Goal: Task Accomplishment & Management: Use online tool/utility

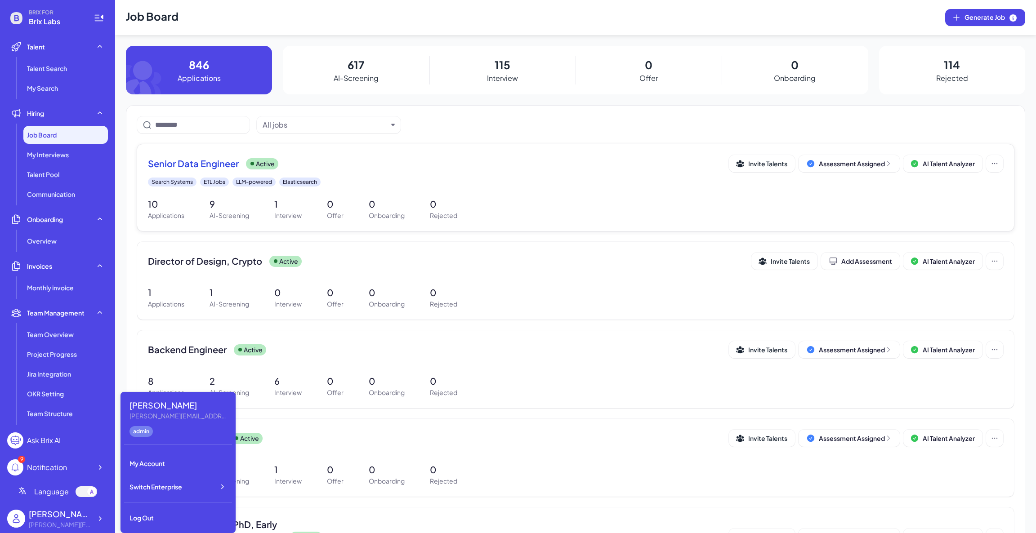
click at [220, 170] on span "Senior Data Engineer" at bounding box center [193, 163] width 91 height 13
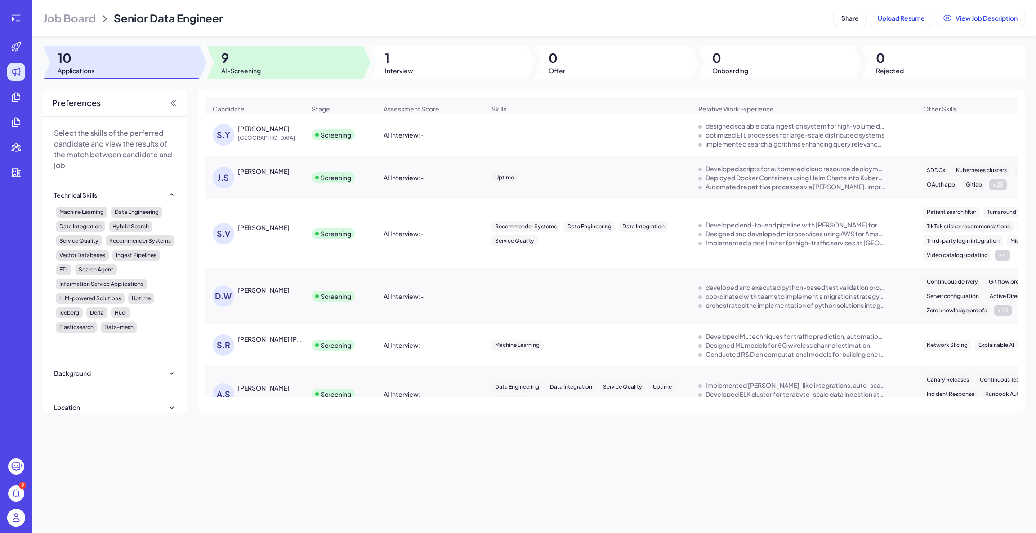
click at [260, 50] on span "9" at bounding box center [241, 58] width 40 height 16
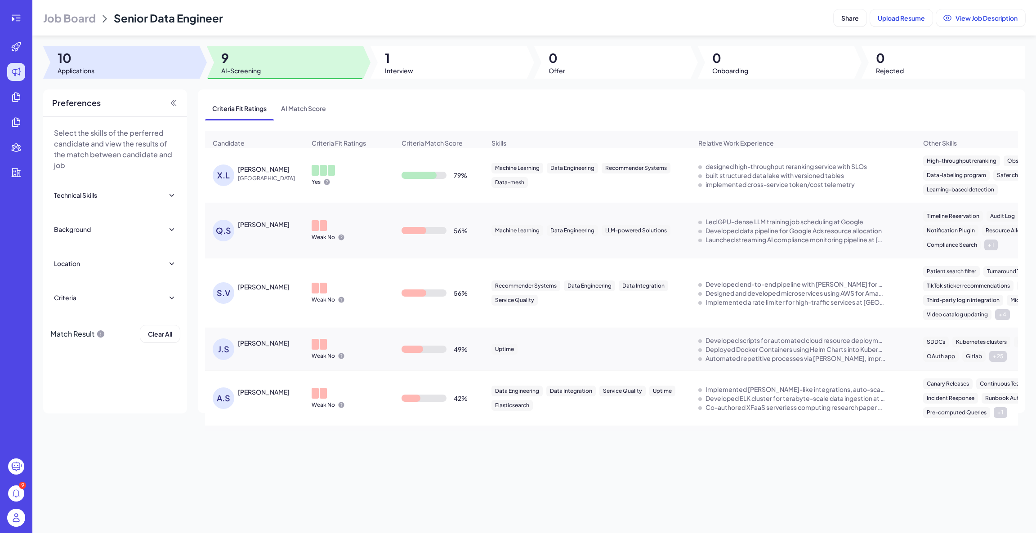
click at [110, 61] on div at bounding box center [121, 62] width 157 height 32
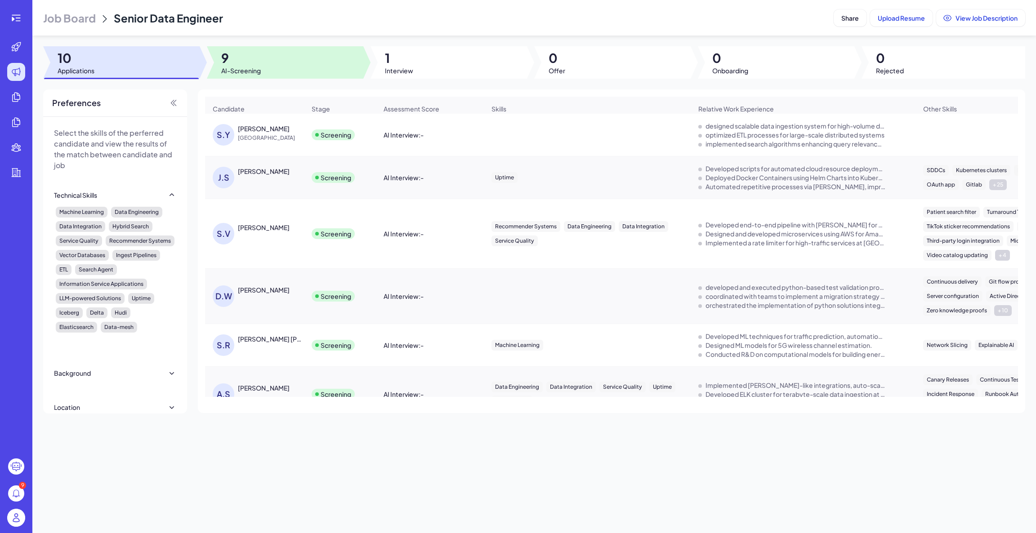
click at [261, 66] on div at bounding box center [285, 62] width 157 height 32
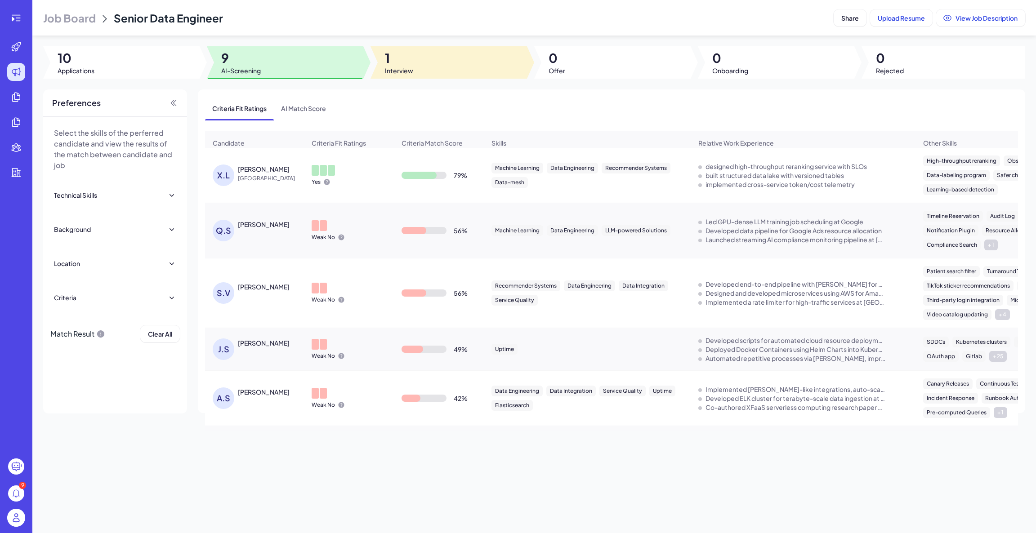
click at [406, 74] on span "Interview" at bounding box center [399, 70] width 28 height 9
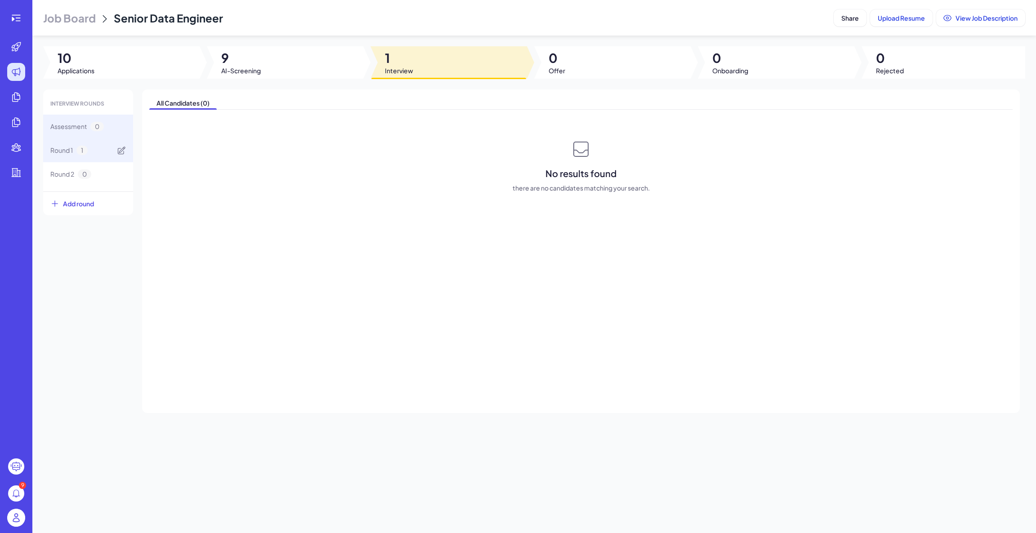
click at [69, 152] on span "Round 1" at bounding box center [61, 150] width 22 height 9
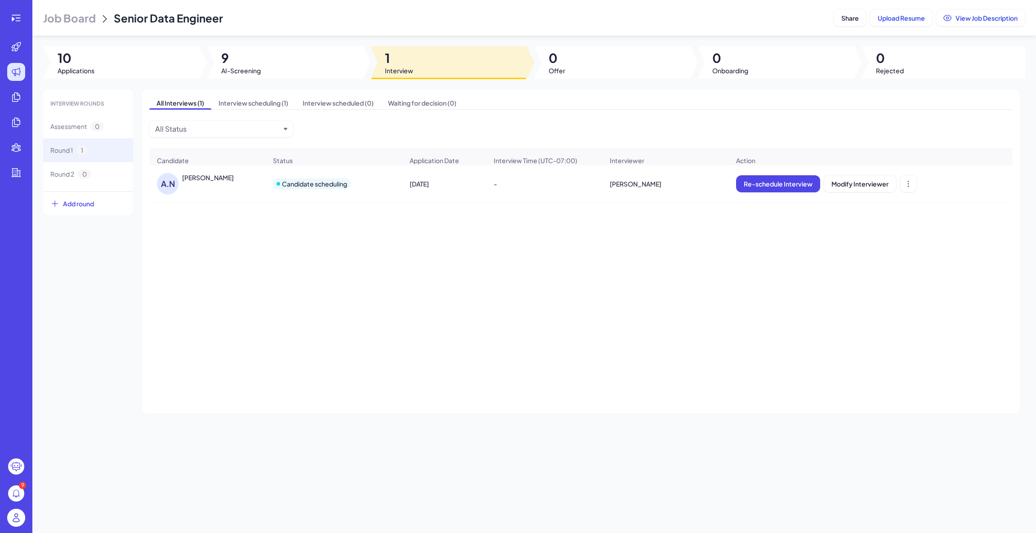
click at [230, 192] on div "A.N [PERSON_NAME]" at bounding box center [203, 184] width 93 height 22
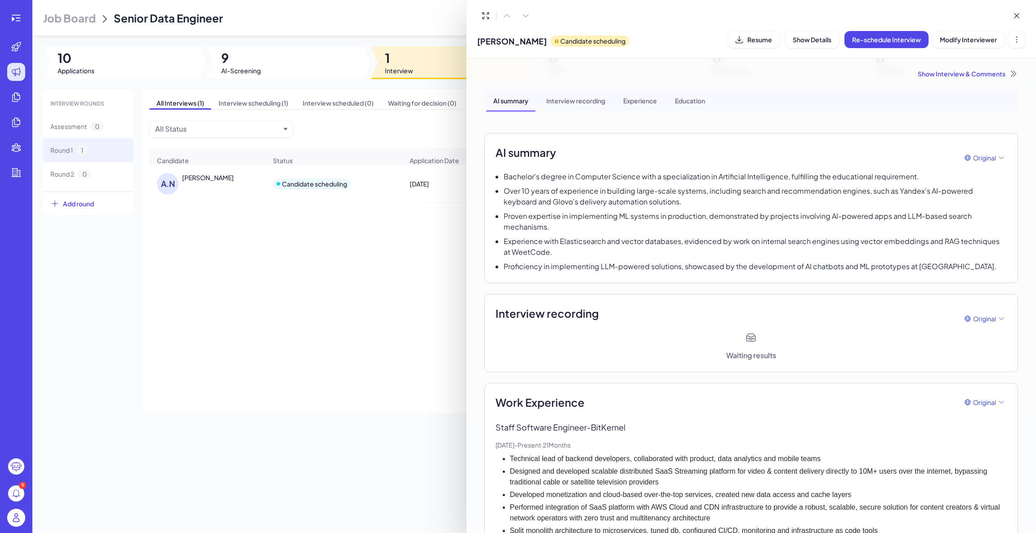
click at [496, 252] on div "Experience with Elasticsearch and vector databases, evidenced by work on intern…" at bounding box center [751, 247] width 511 height 22
click at [17, 17] on div at bounding box center [518, 266] width 1036 height 533
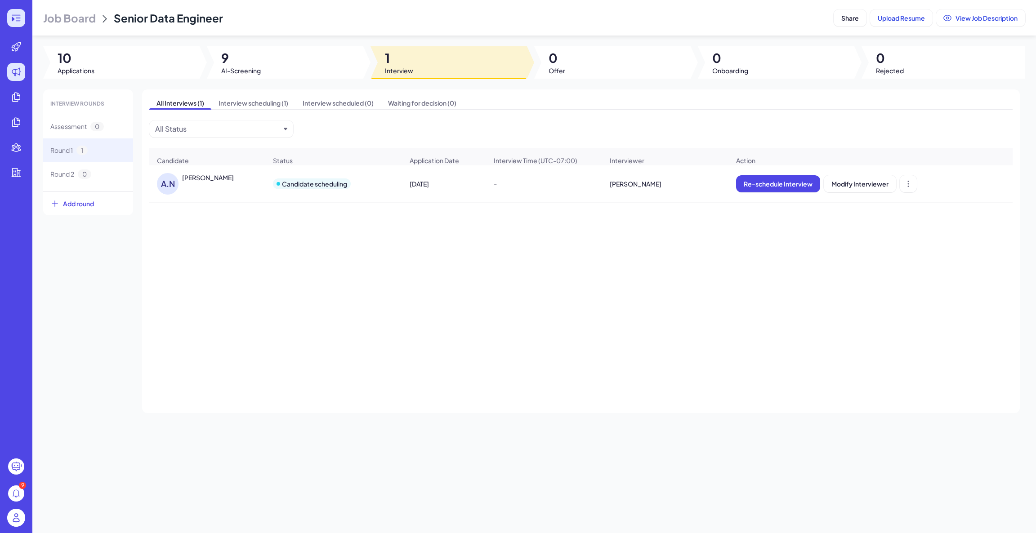
click at [17, 18] on icon at bounding box center [18, 18] width 5 height 1
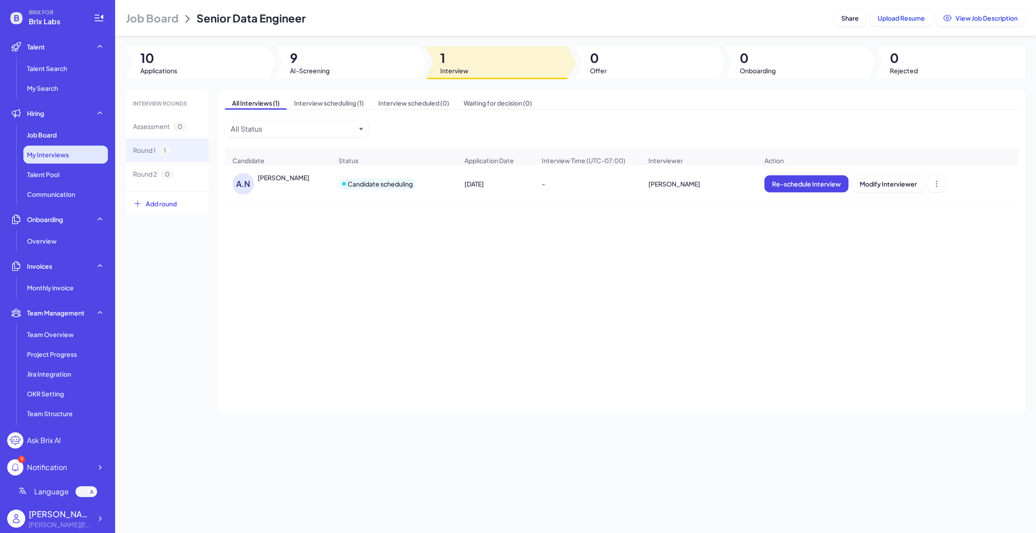
click at [71, 146] on div "My Interviews" at bounding box center [65, 155] width 85 height 18
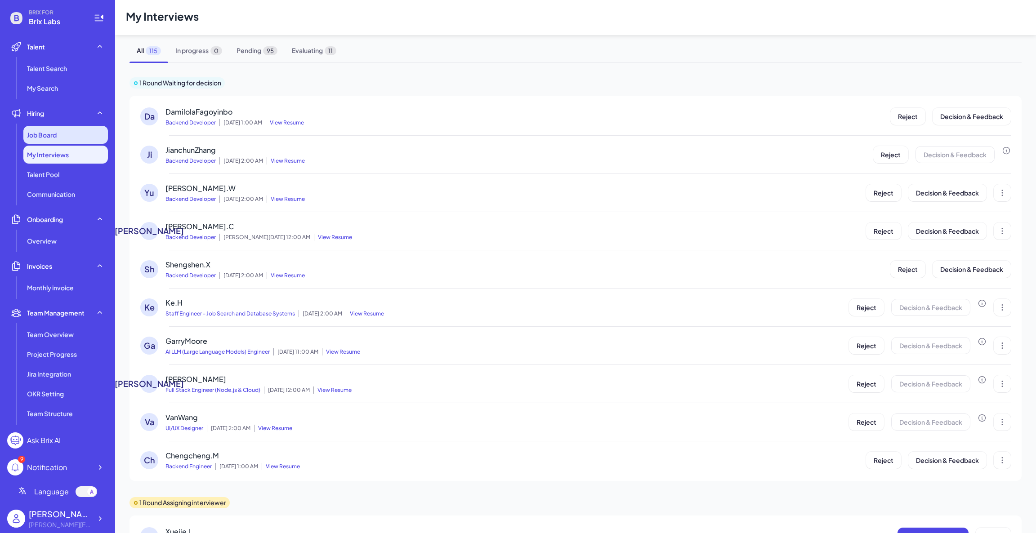
click at [72, 139] on div "Job Board" at bounding box center [65, 135] width 85 height 18
